Goal: Check status

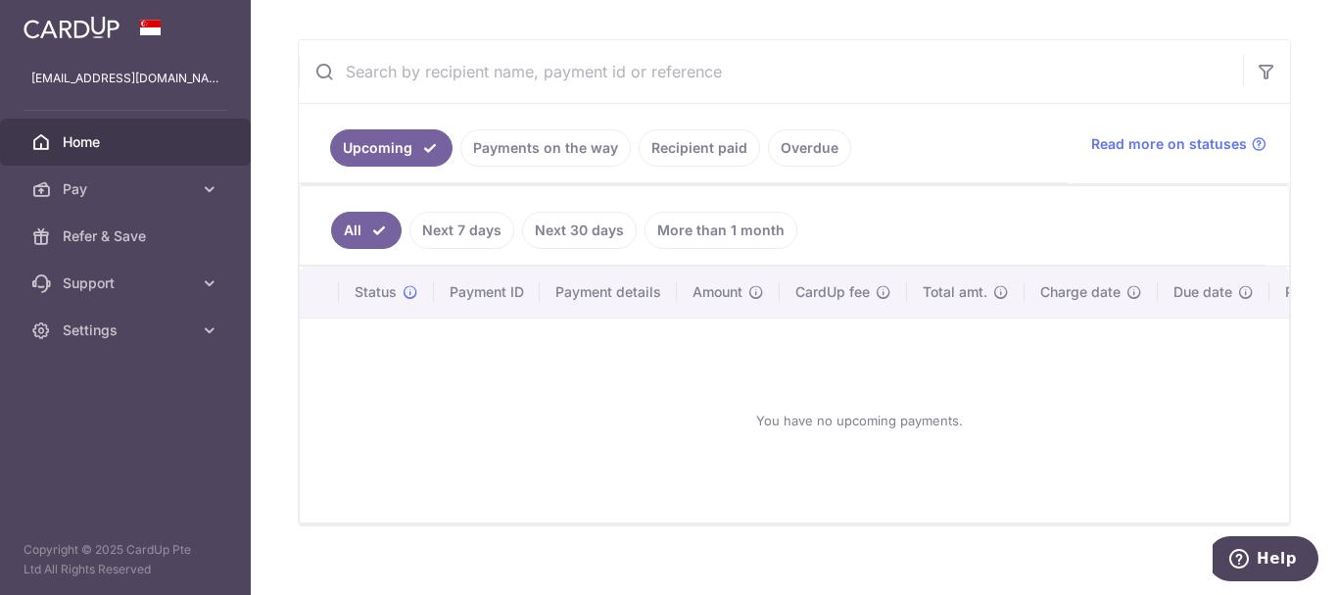
scroll to position [340, 0]
click at [207, 195] on icon at bounding box center [210, 189] width 20 height 20
click at [680, 138] on link "Recipient paid" at bounding box center [699, 146] width 121 height 37
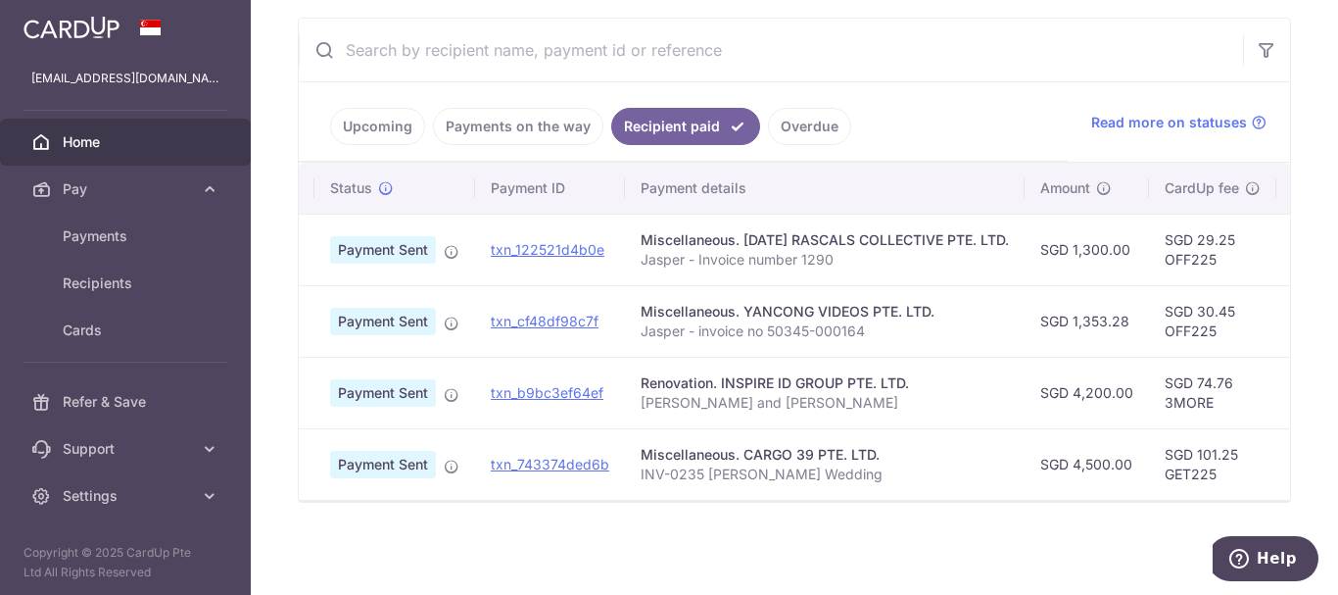
scroll to position [0, 0]
